Goal: Find specific page/section

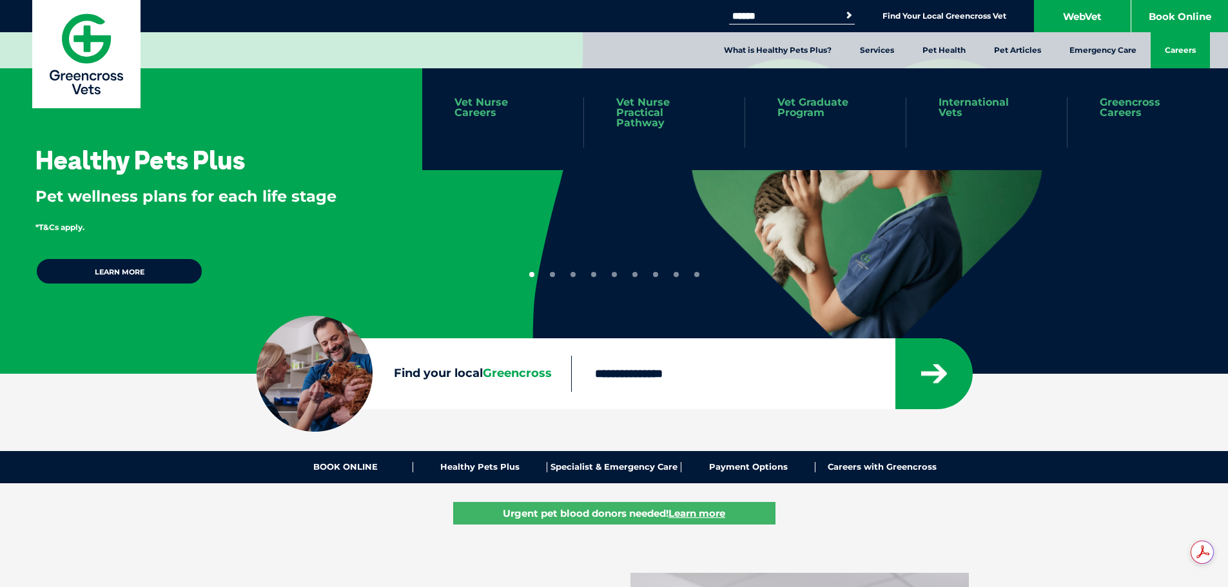
click at [1185, 48] on link "Careers" at bounding box center [1180, 50] width 59 height 36
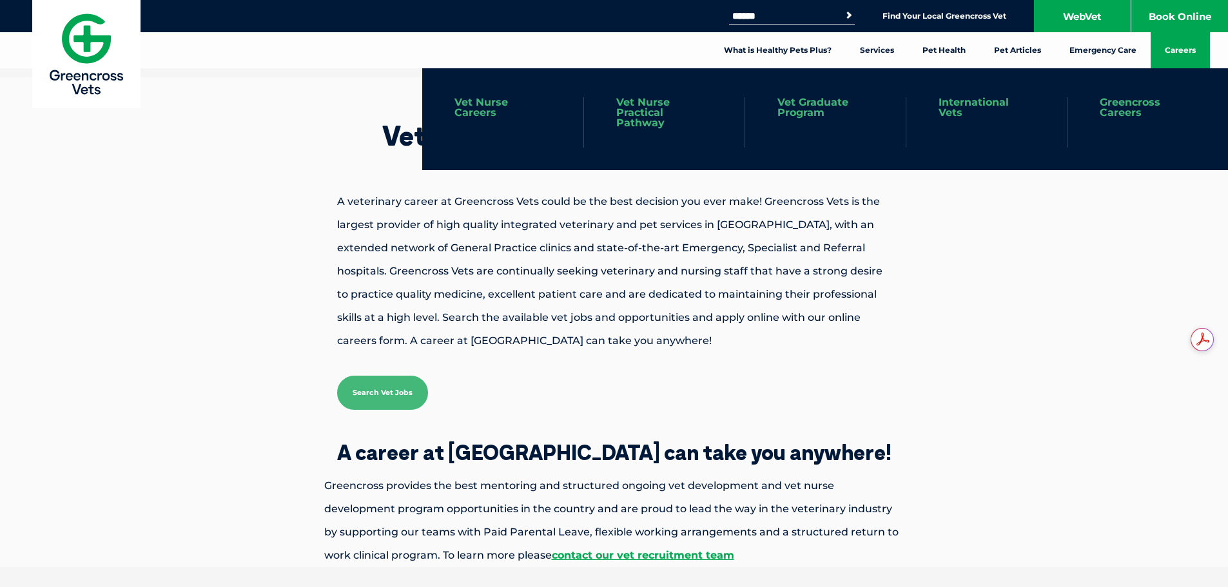
click at [1127, 103] on link "Greencross Careers" at bounding box center [1148, 107] width 96 height 21
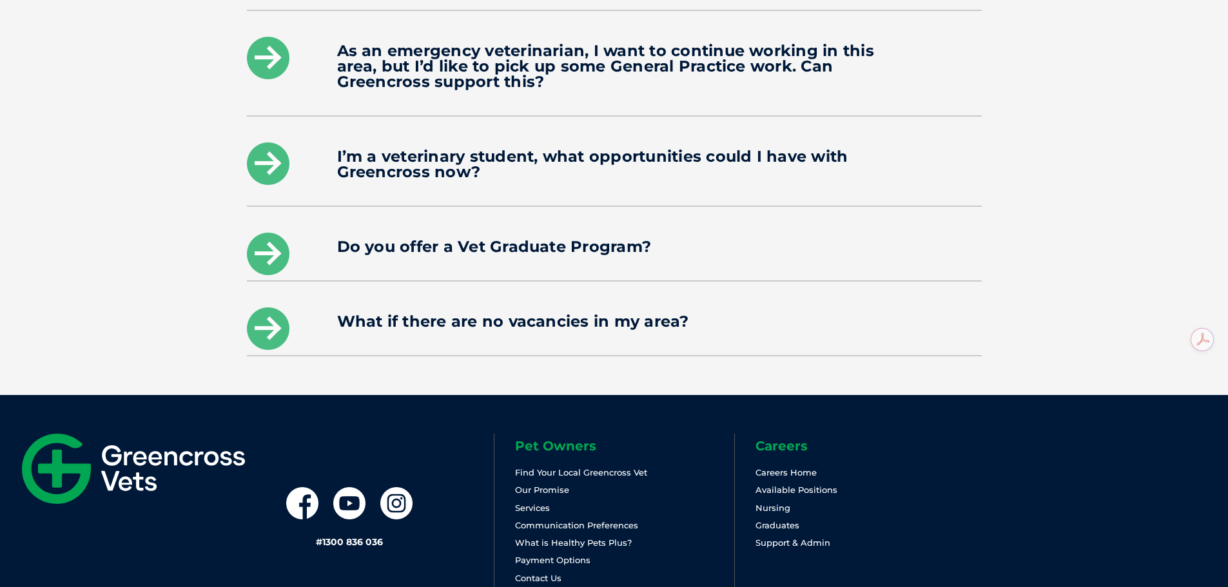
scroll to position [2074, 0]
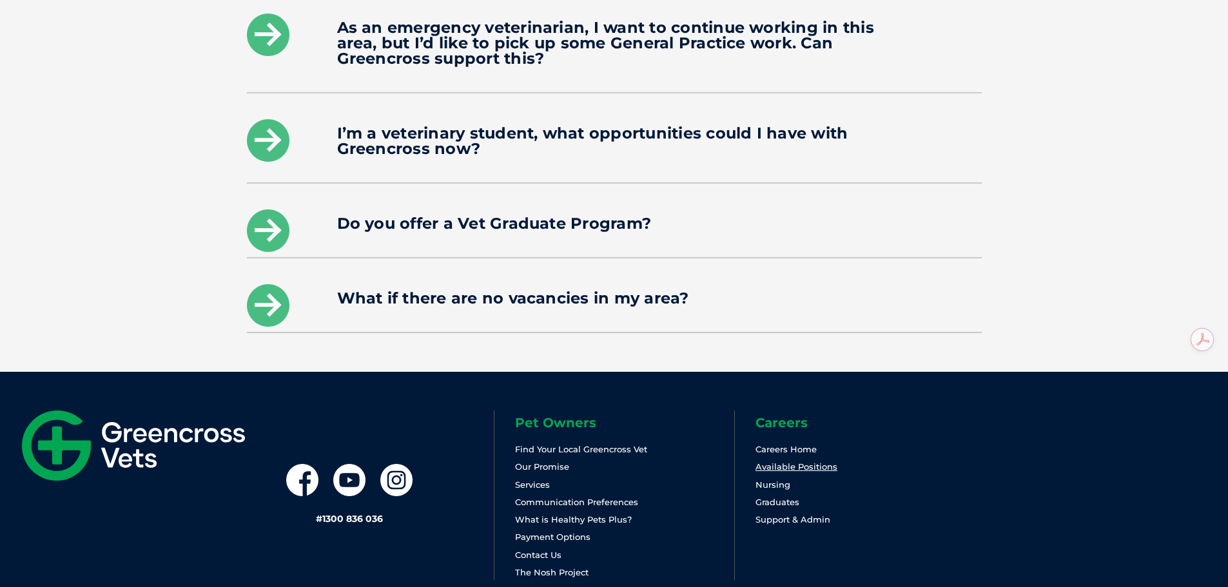
click at [783, 462] on link "Available Positions" at bounding box center [796, 467] width 82 height 10
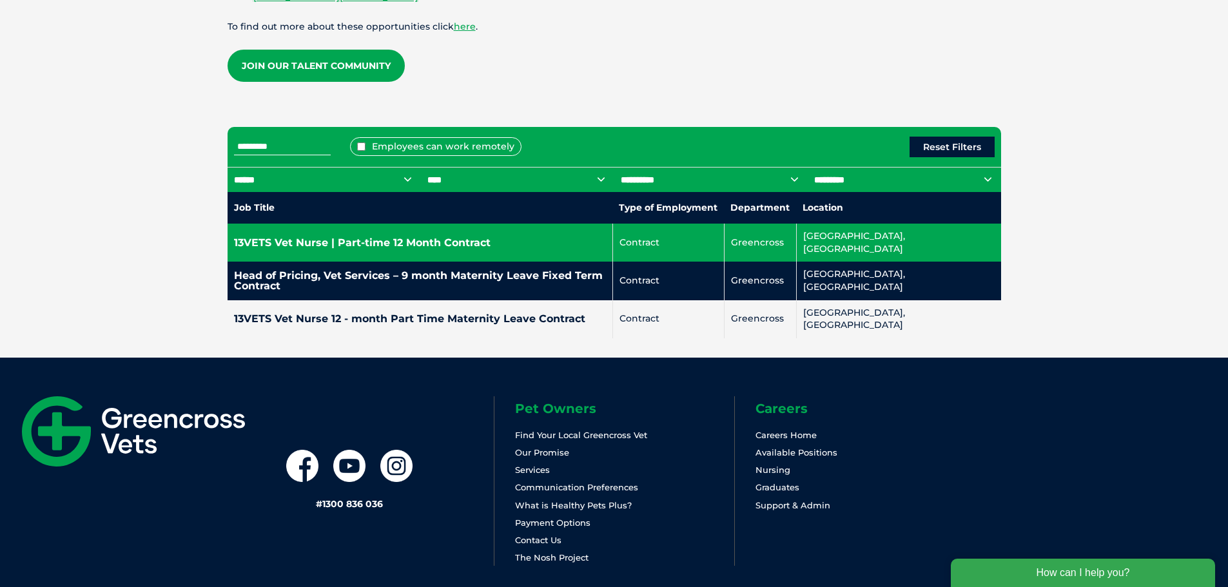
scroll to position [516, 0]
